Goal: Connect with others: Connect with others

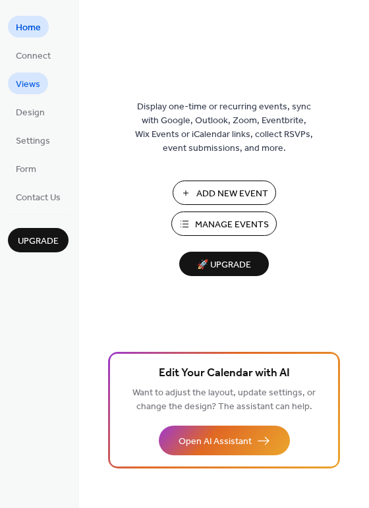
click at [26, 82] on span "Views" at bounding box center [28, 85] width 24 height 14
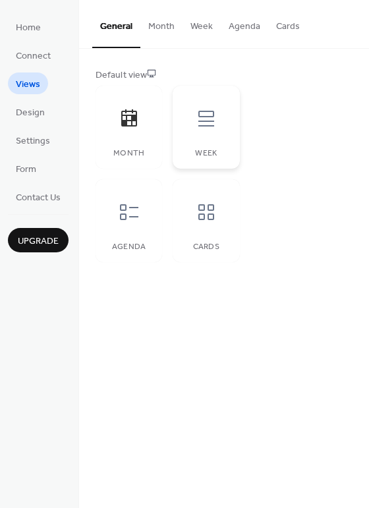
click at [217, 121] on div at bounding box center [206, 119] width 40 height 40
click at [123, 221] on icon at bounding box center [129, 211] width 21 height 21
click at [196, 213] on icon at bounding box center [206, 211] width 21 height 21
click at [197, 28] on button "Week" at bounding box center [201, 23] width 38 height 47
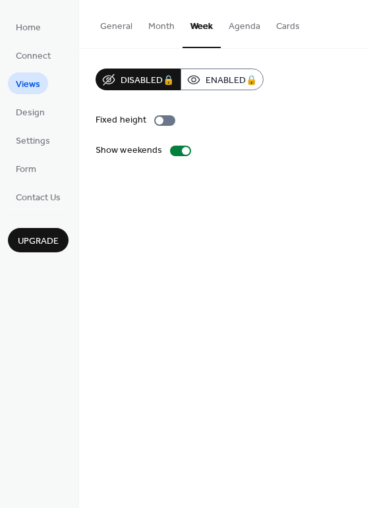
click at [169, 24] on button "Month" at bounding box center [161, 23] width 42 height 47
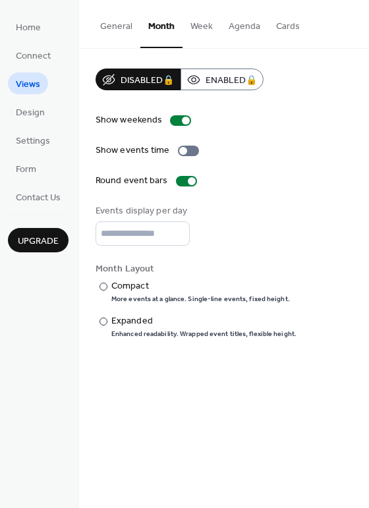
click at [118, 29] on button "General" at bounding box center [116, 23] width 48 height 47
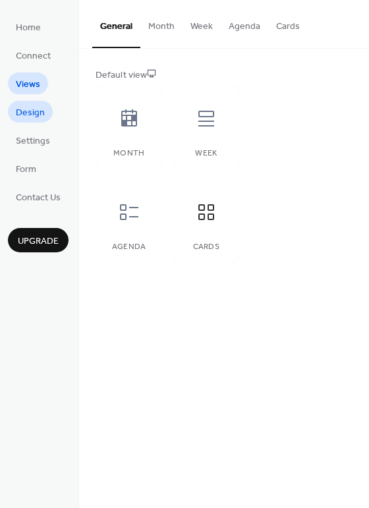
click at [24, 117] on span "Design" at bounding box center [30, 113] width 29 height 14
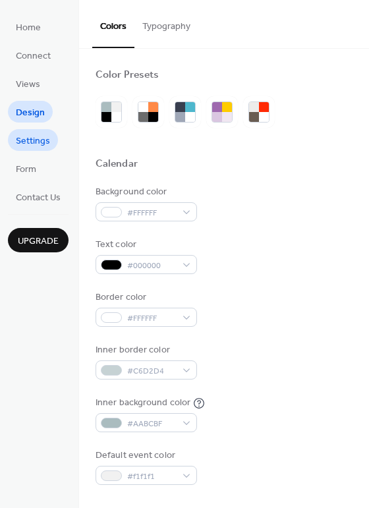
click at [34, 135] on span "Settings" at bounding box center [33, 141] width 34 height 14
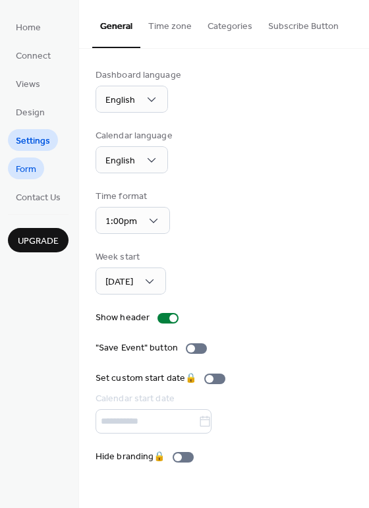
click at [28, 166] on span "Form" at bounding box center [26, 170] width 20 height 14
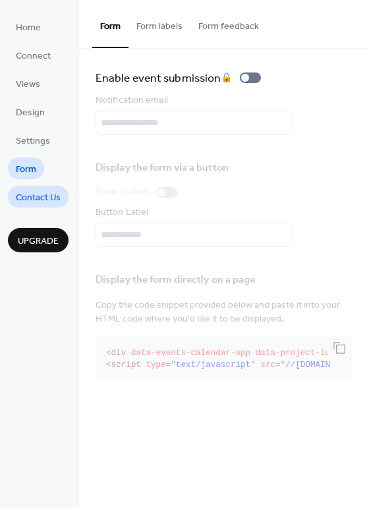
click at [36, 203] on span "Contact Us" at bounding box center [38, 198] width 45 height 14
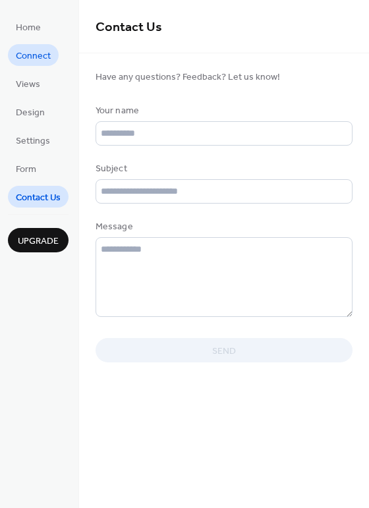
click at [46, 59] on span "Connect" at bounding box center [33, 56] width 35 height 14
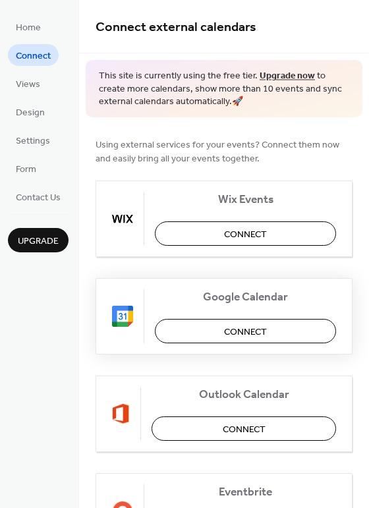
click at [282, 333] on button "Connect" at bounding box center [245, 331] width 181 height 24
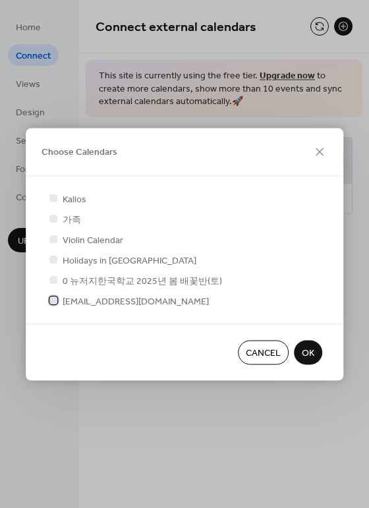
click at [56, 300] on div at bounding box center [53, 300] width 8 height 8
click at [307, 350] on span "OK" at bounding box center [308, 353] width 13 height 14
